Goal: Information Seeking & Learning: Learn about a topic

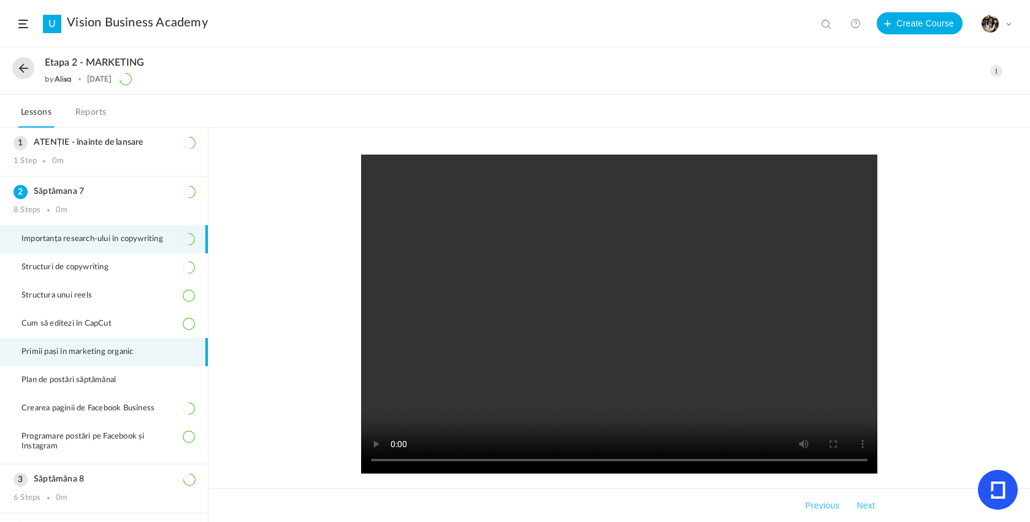
scroll to position [45, 0]
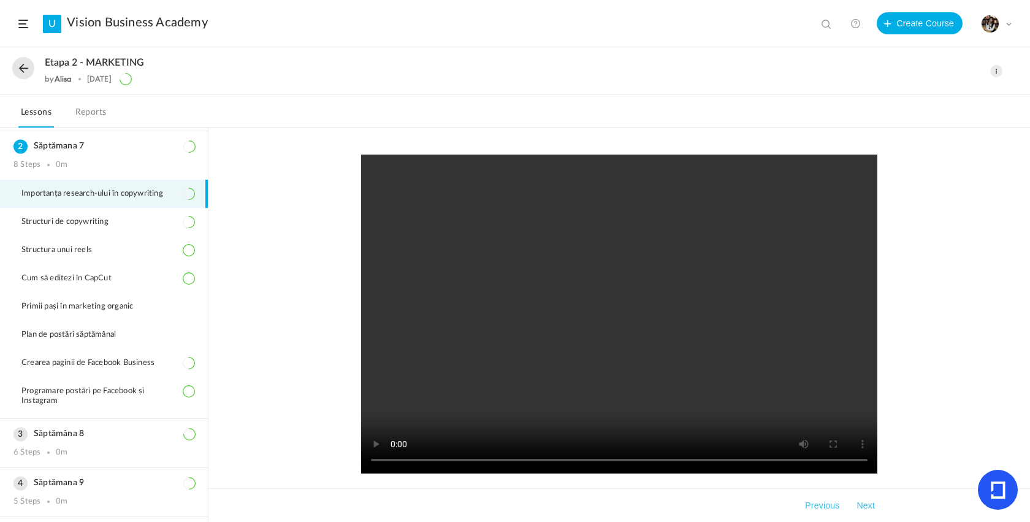
click at [25, 67] on button at bounding box center [23, 68] width 22 height 22
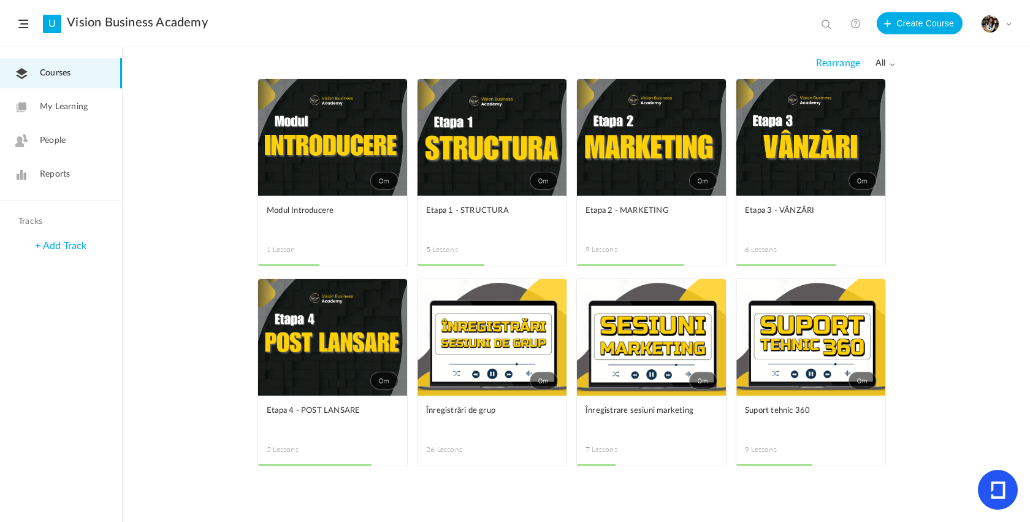
click at [819, 389] on link "0m" at bounding box center [810, 337] width 149 height 117
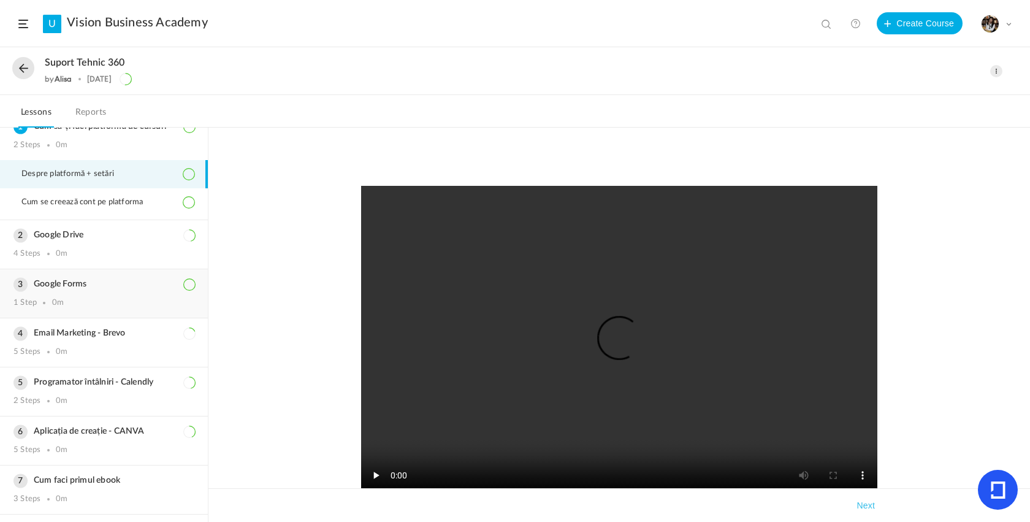
scroll to position [23, 0]
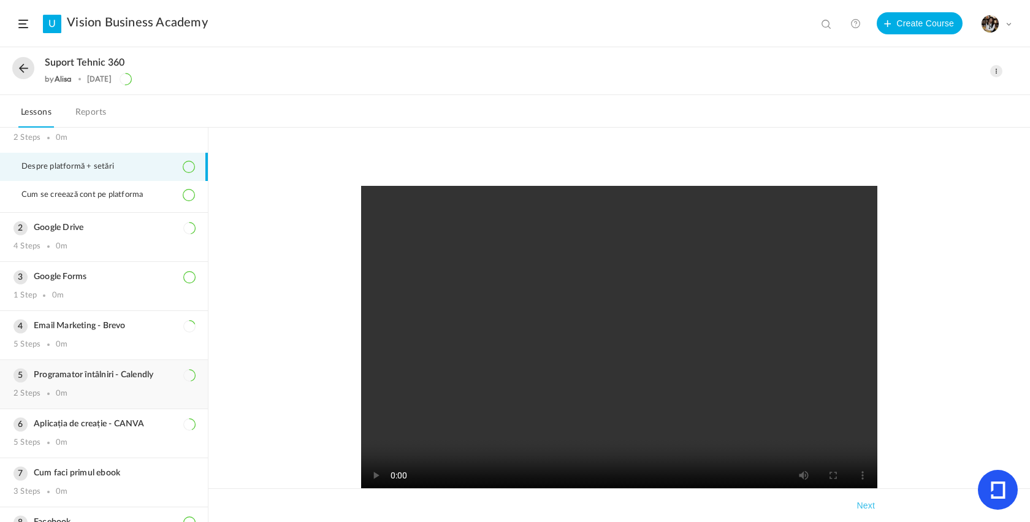
click at [86, 408] on div "Programator întâlniri - Calendly 2 Steps 0m" at bounding box center [104, 384] width 208 height 48
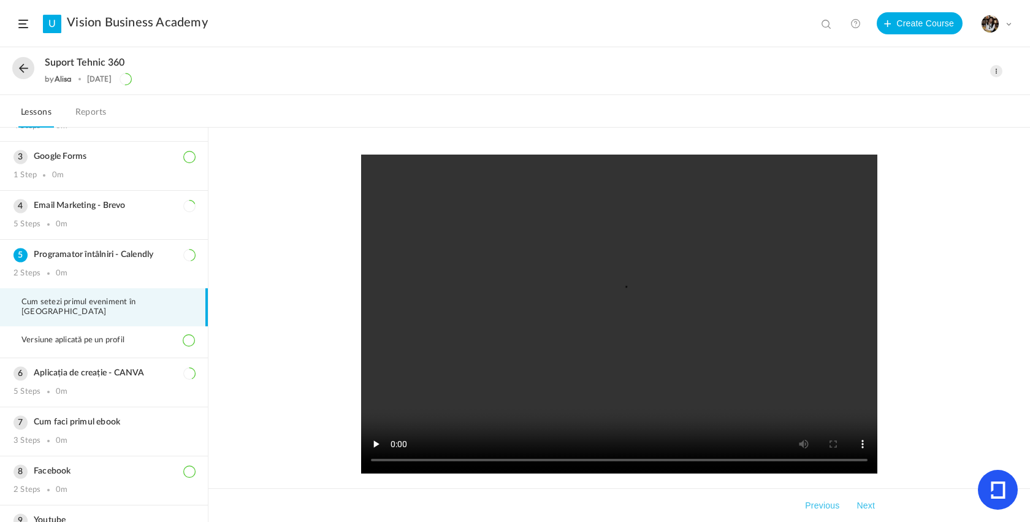
scroll to position [81, 0]
click at [96, 377] on h3 "Aplicația de creație - CANVA" at bounding box center [103, 376] width 181 height 10
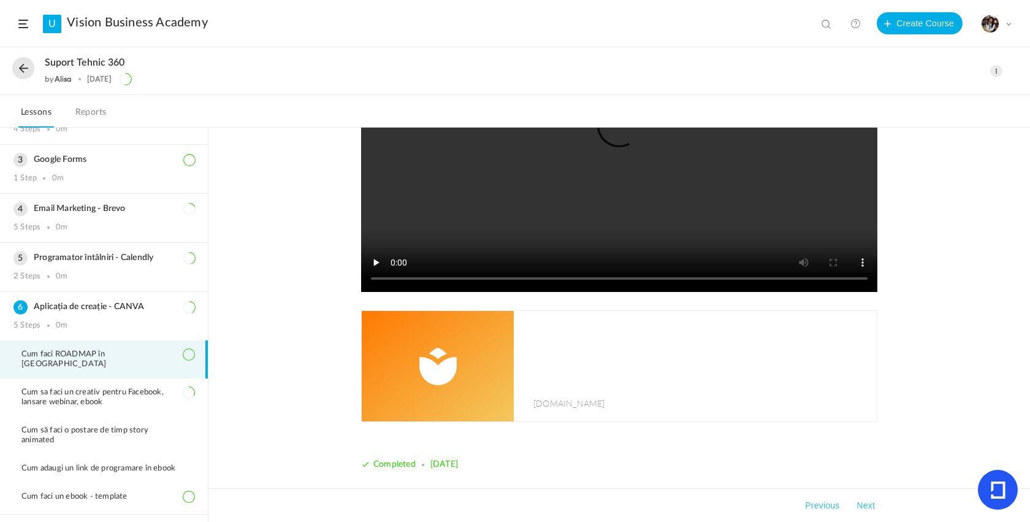
scroll to position [182, 0]
click at [530, 353] on div "[DOMAIN_NAME]" at bounding box center [699, 366] width 356 height 110
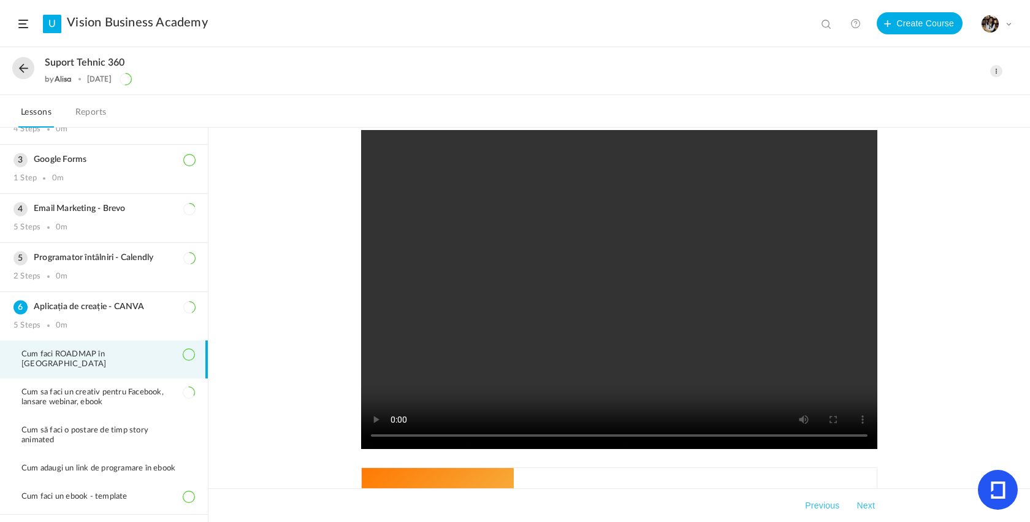
scroll to position [0, 0]
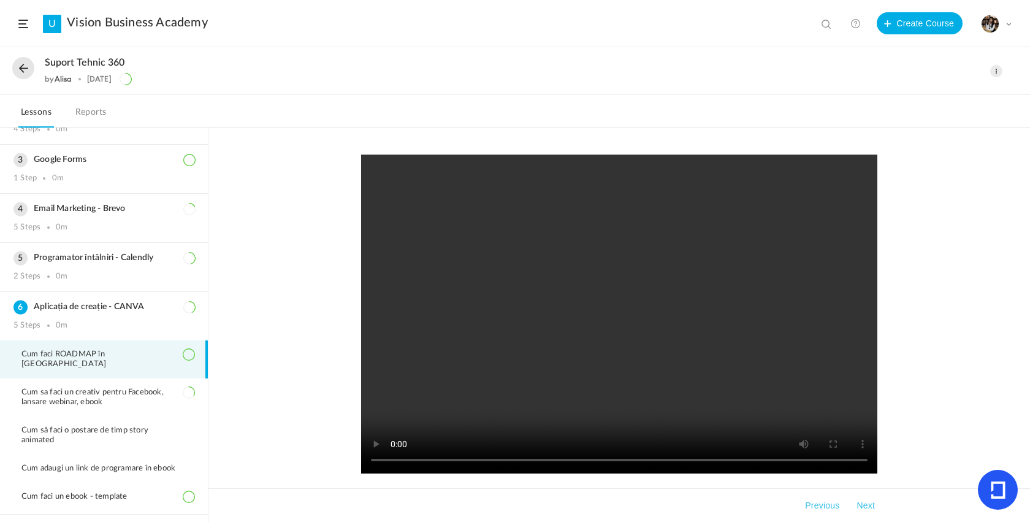
click at [23, 69] on button at bounding box center [23, 68] width 22 height 22
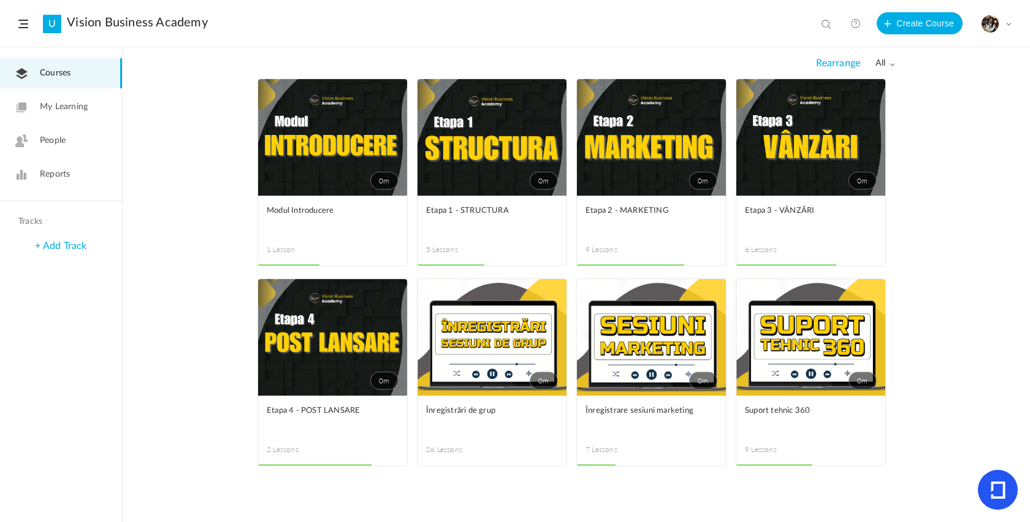
drag, startPoint x: 395, startPoint y: 147, endPoint x: 479, endPoint y: 191, distance: 94.9
click at [479, 191] on link "0m" at bounding box center [492, 137] width 149 height 117
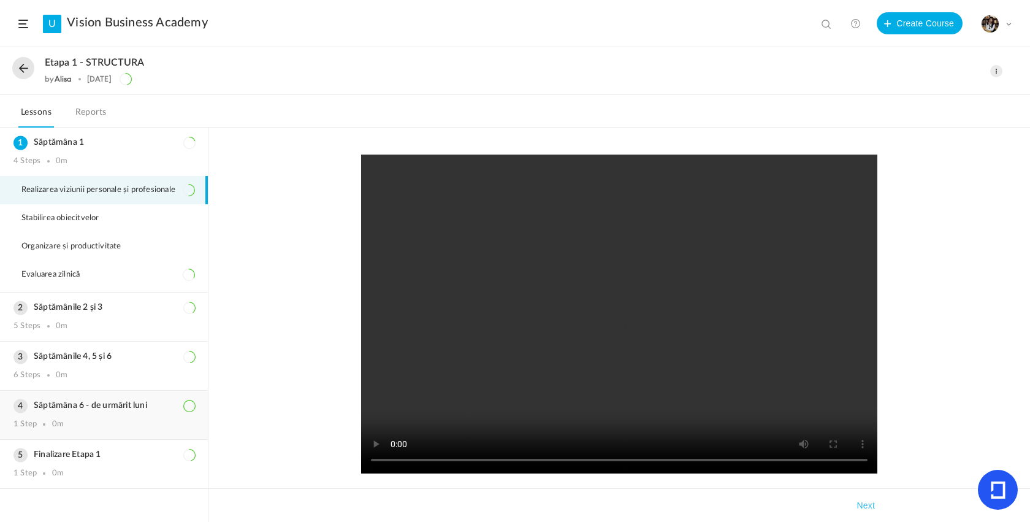
click at [110, 429] on div "1 Step 0m" at bounding box center [103, 424] width 181 height 10
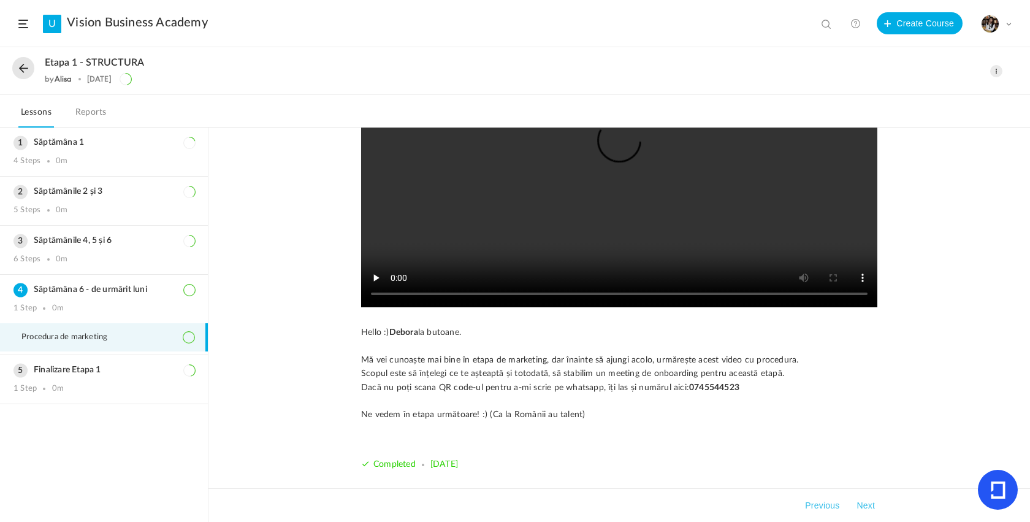
scroll to position [164, 0]
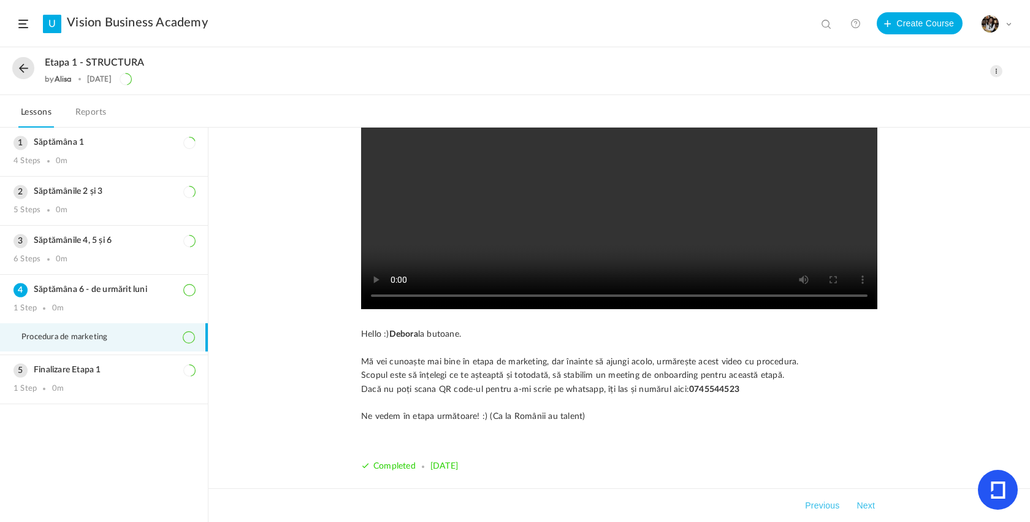
click at [26, 73] on button at bounding box center [23, 68] width 22 height 22
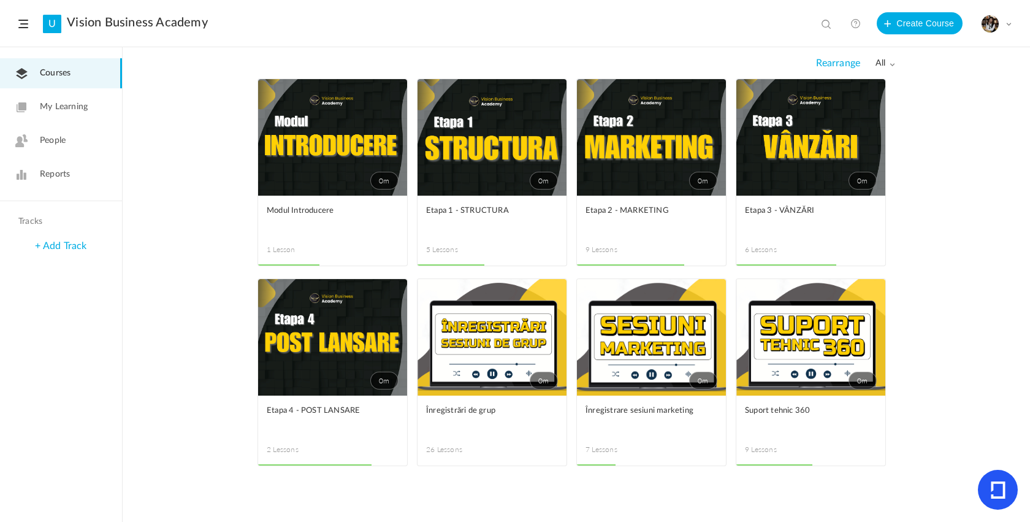
click at [655, 177] on link "0m" at bounding box center [651, 137] width 149 height 117
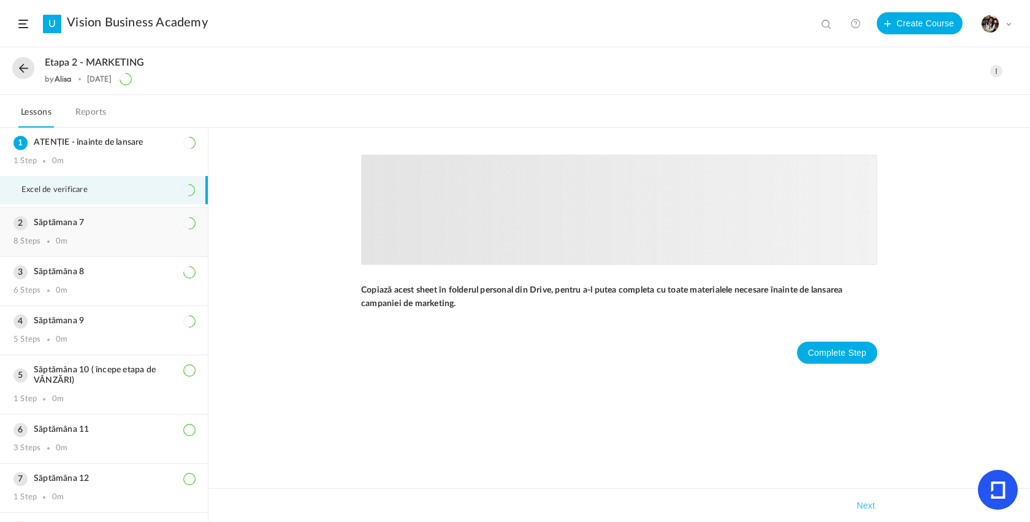
click at [71, 234] on div "Săptămana 7 8 Steps 0m" at bounding box center [104, 232] width 208 height 48
